Goal: Information Seeking & Learning: Learn about a topic

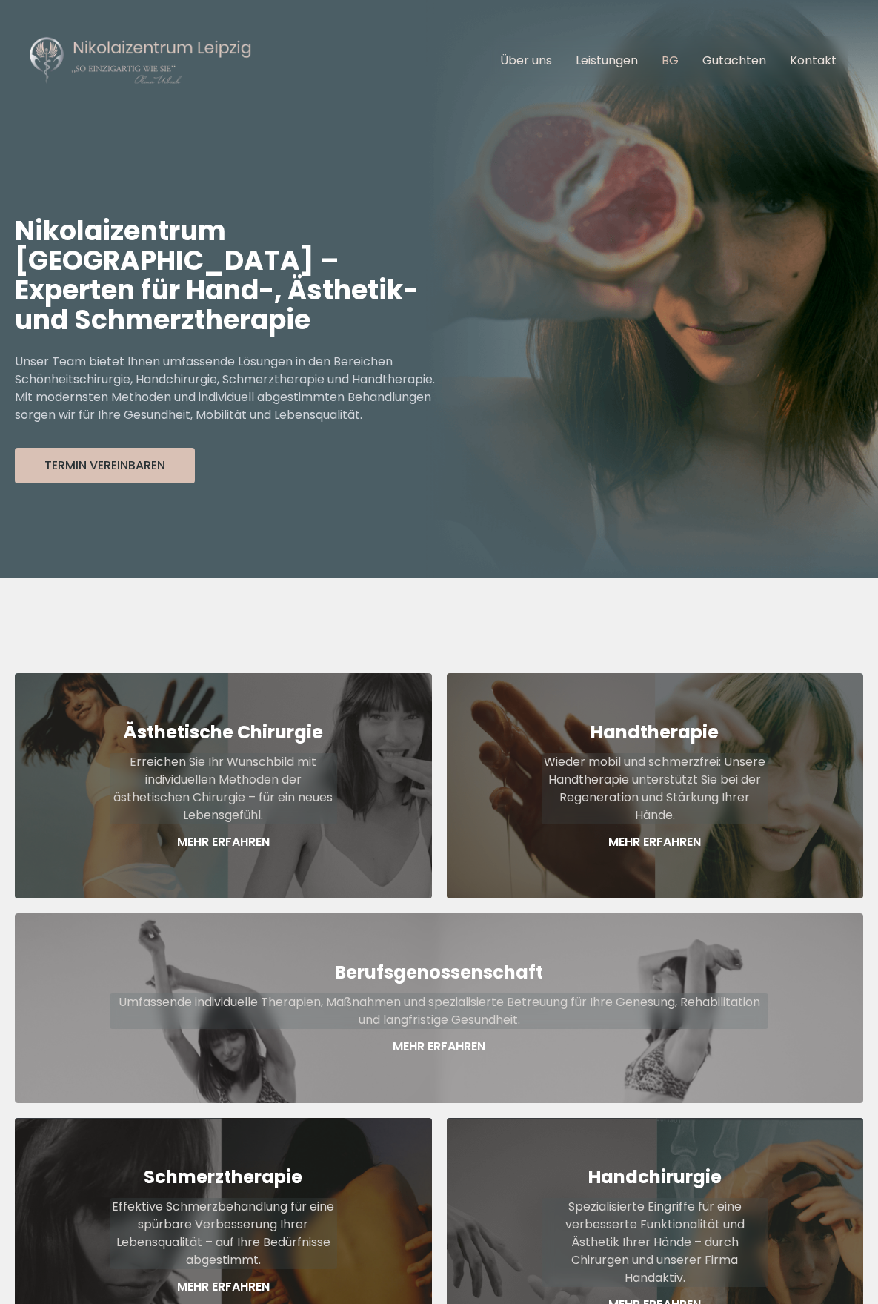
click at [670, 53] on link "BG" at bounding box center [670, 60] width 17 height 17
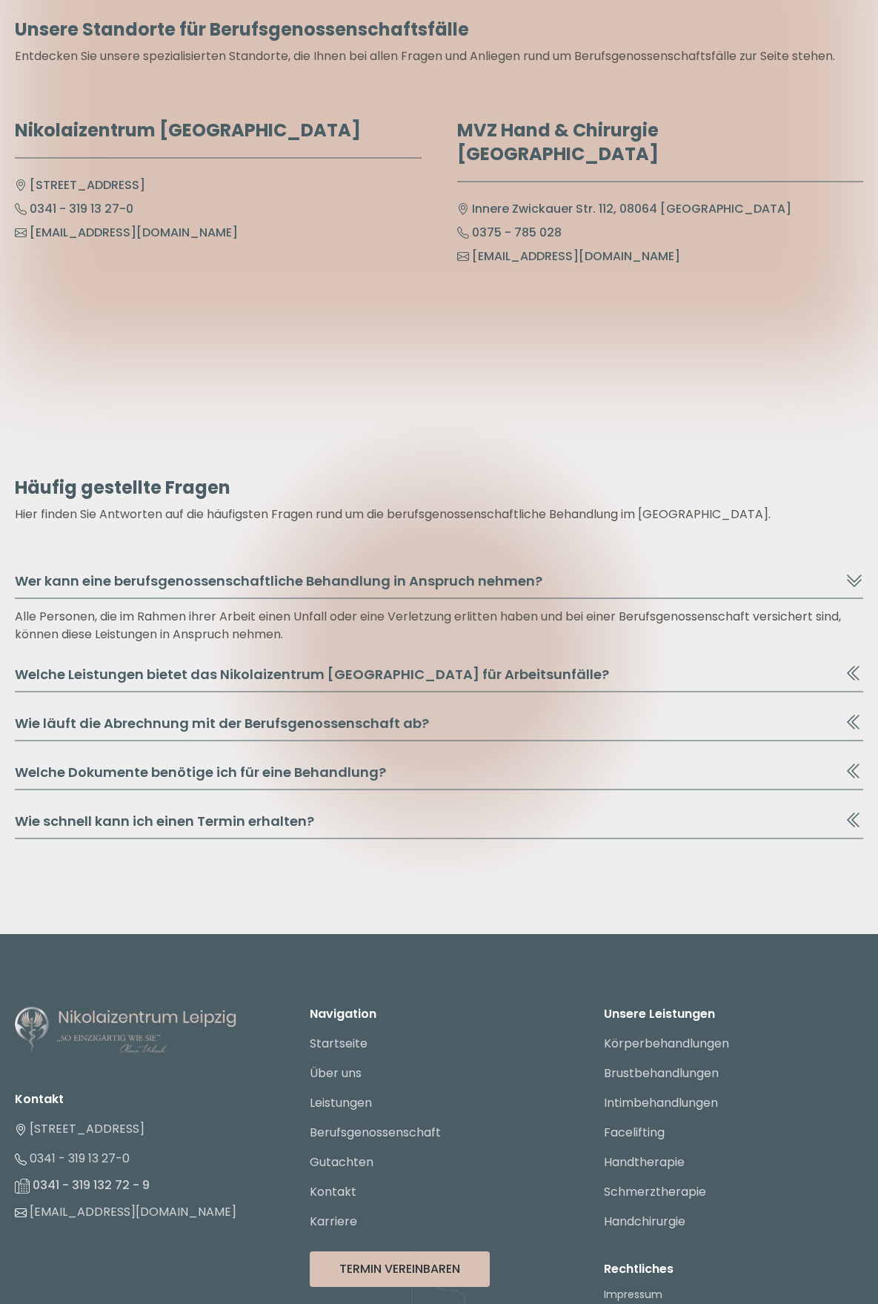
scroll to position [7839, 0]
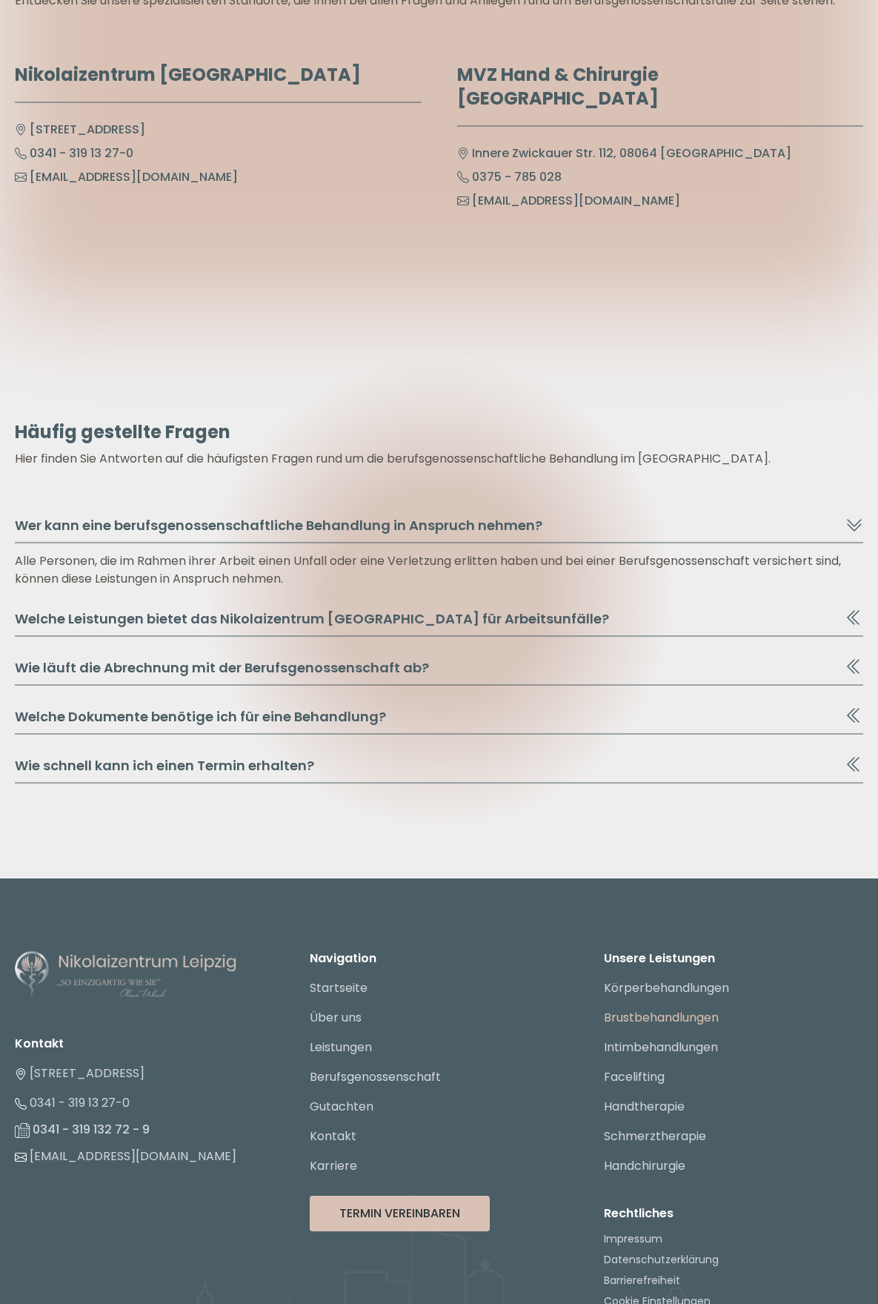
click at [679, 1009] on link "Brustbehandlungen" at bounding box center [661, 1017] width 115 height 17
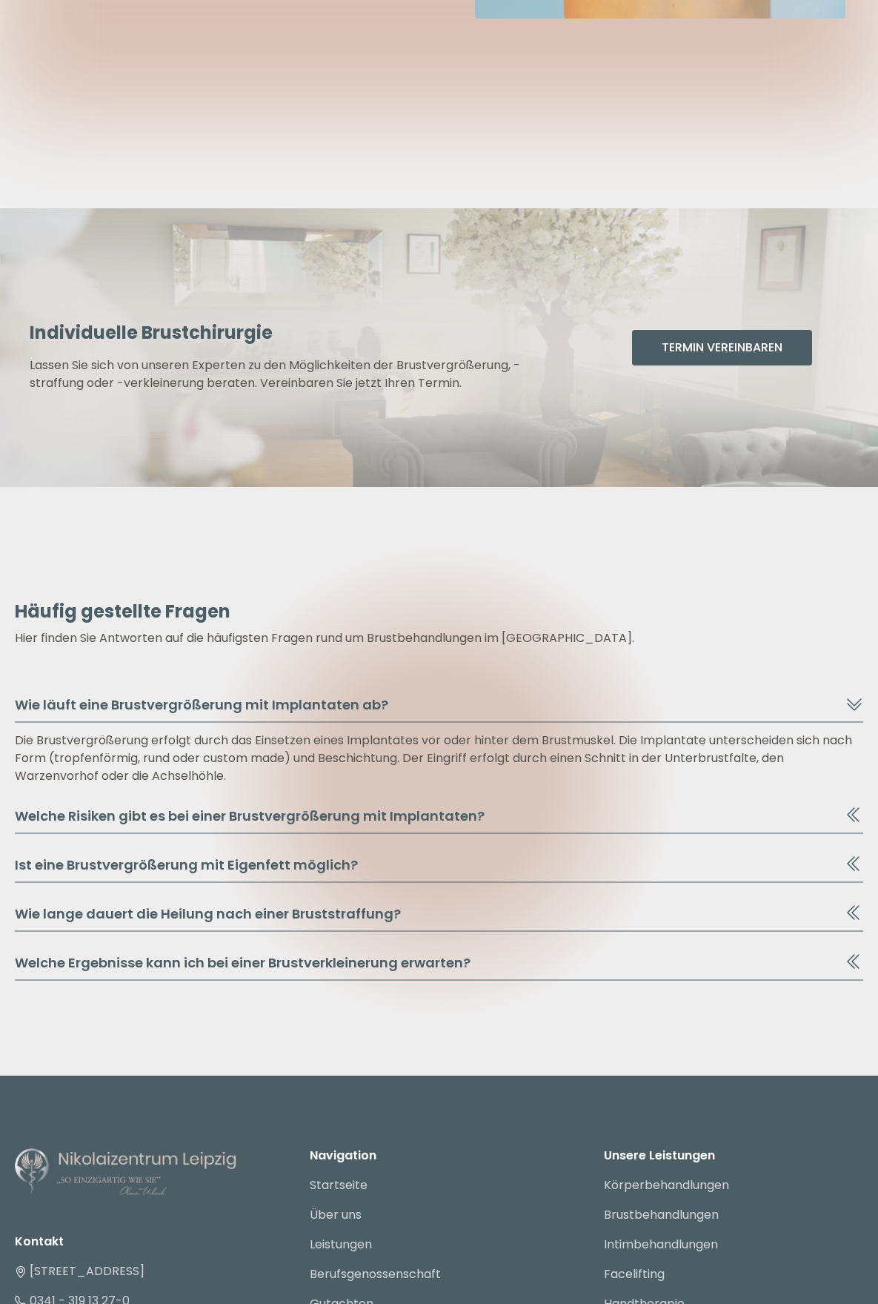
scroll to position [3706, 0]
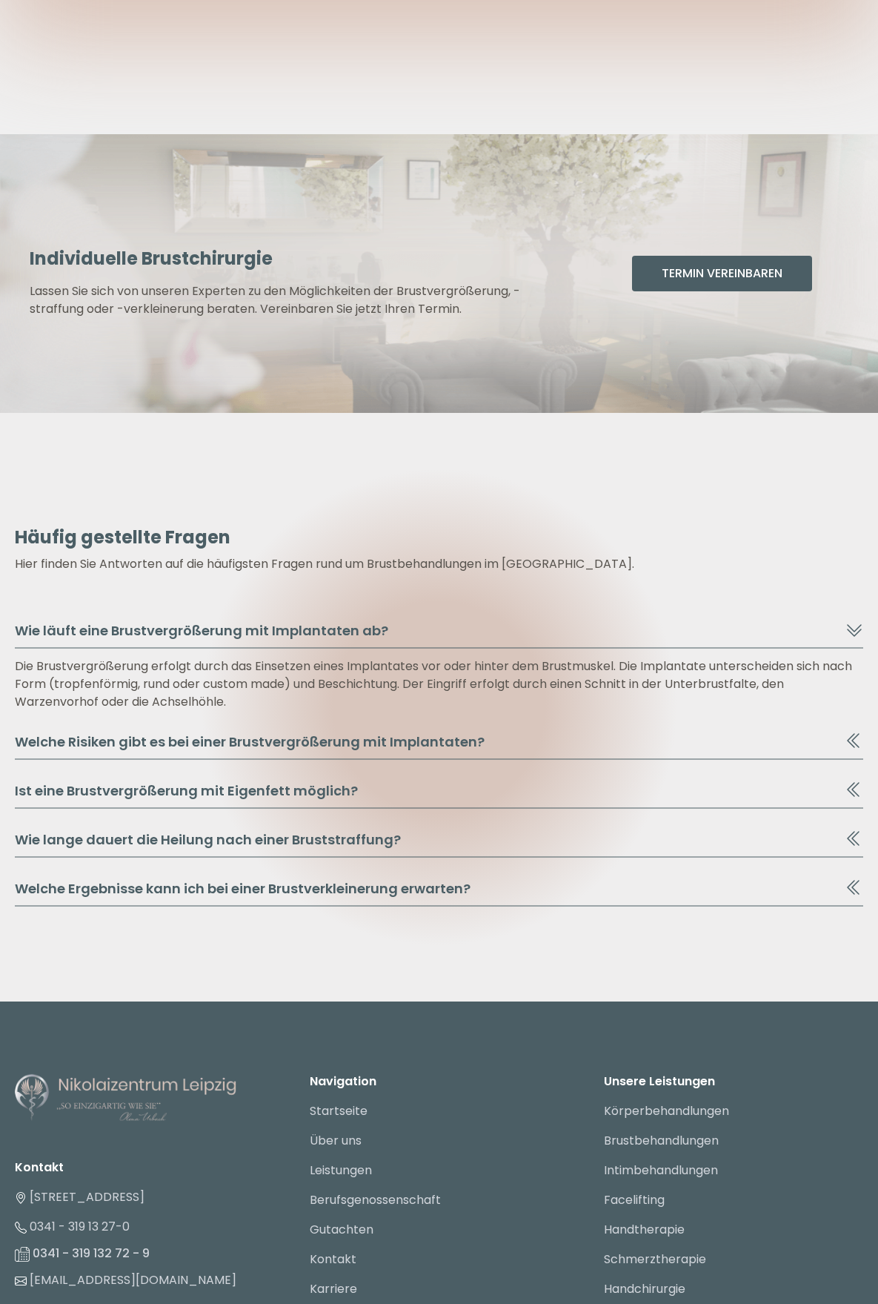
click at [860, 841] on icon at bounding box center [855, 838] width 18 height 18
